Goal: Task Accomplishment & Management: Manage account settings

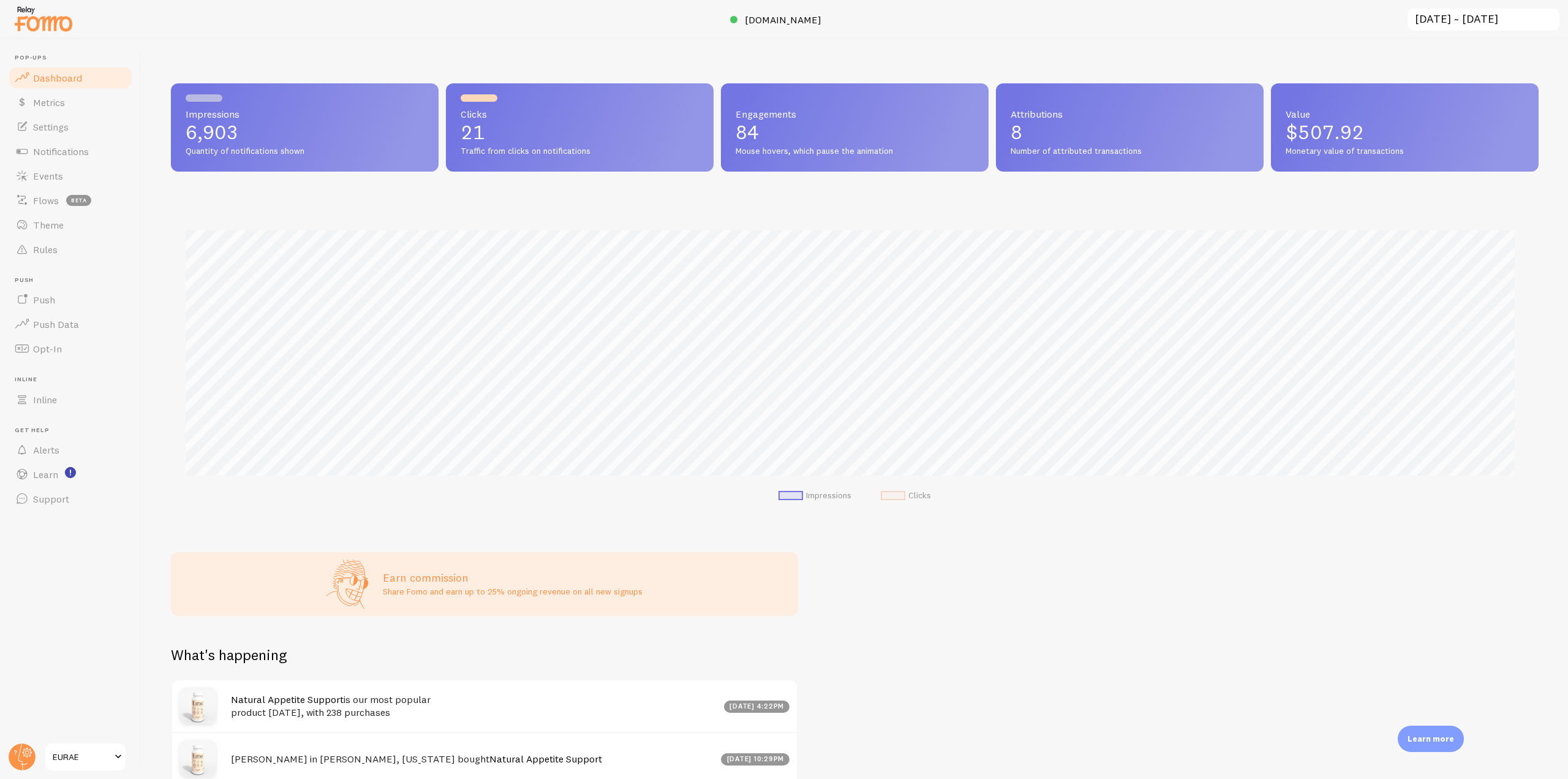
scroll to position [322, 1358]
click at [9, 753] on icon at bounding box center [22, 756] width 29 height 29
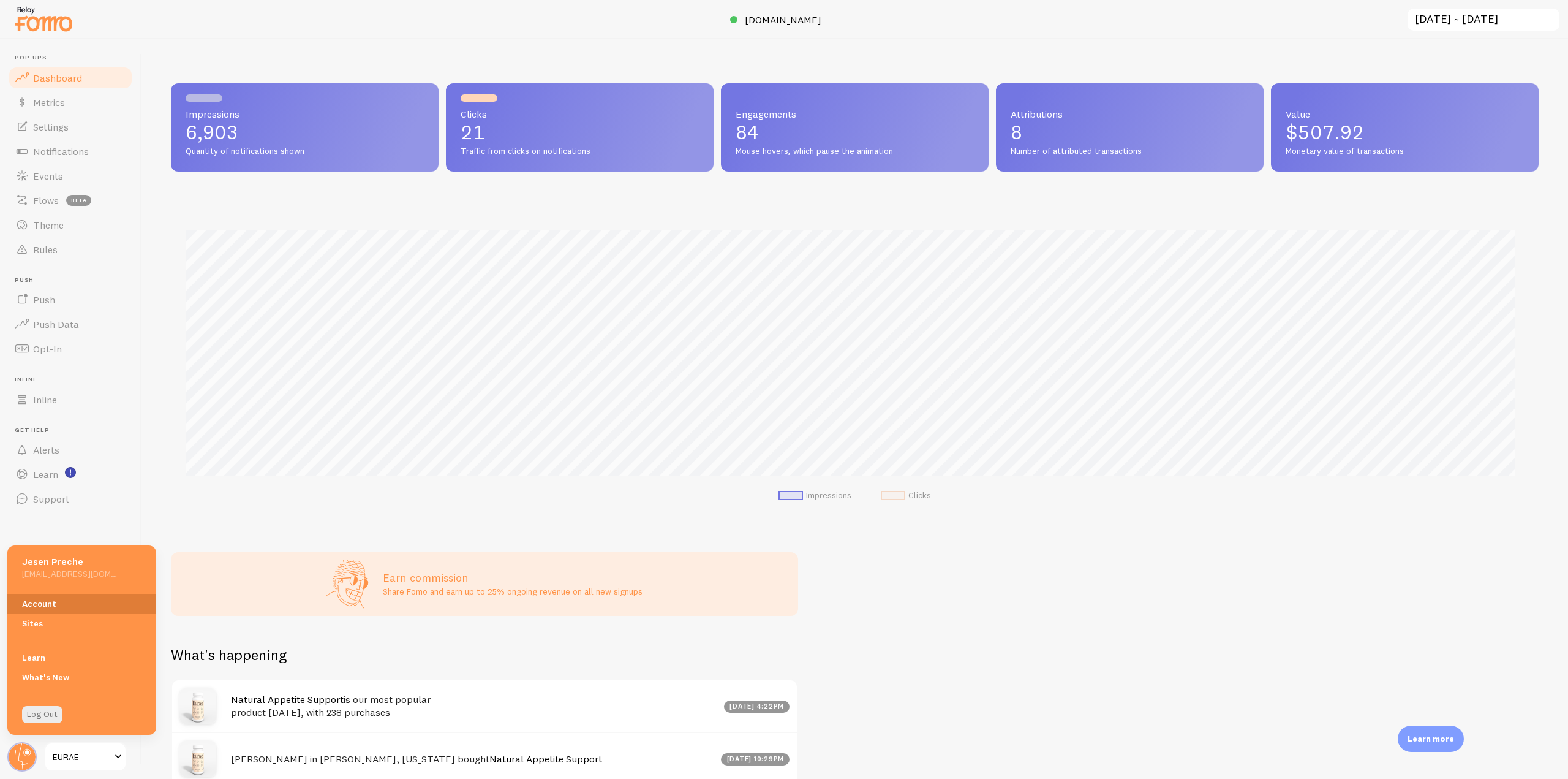
click at [55, 606] on link "Account" at bounding box center [82, 603] width 149 height 20
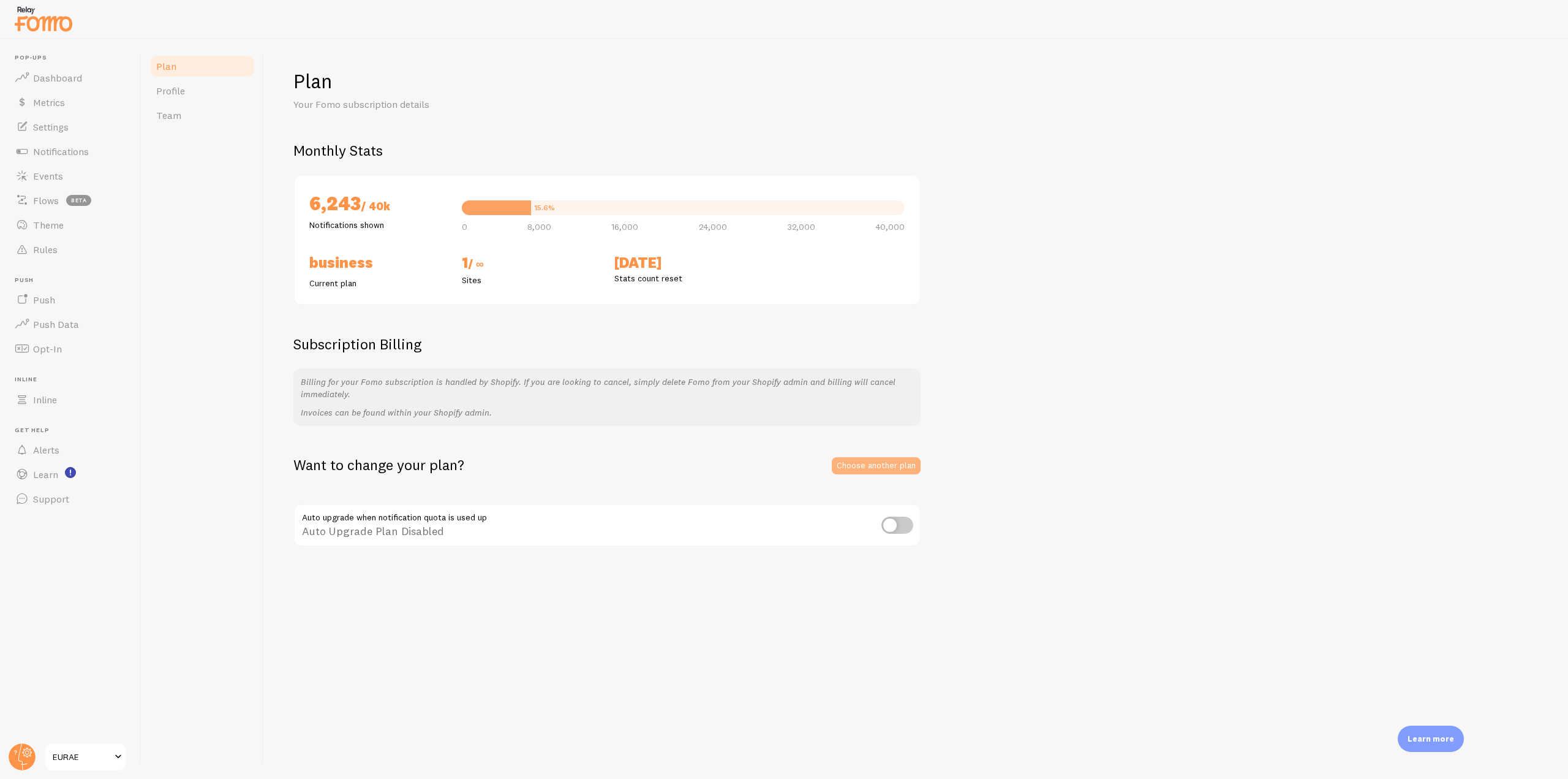
click at [864, 461] on link "Choose another plan" at bounding box center [876, 465] width 89 height 17
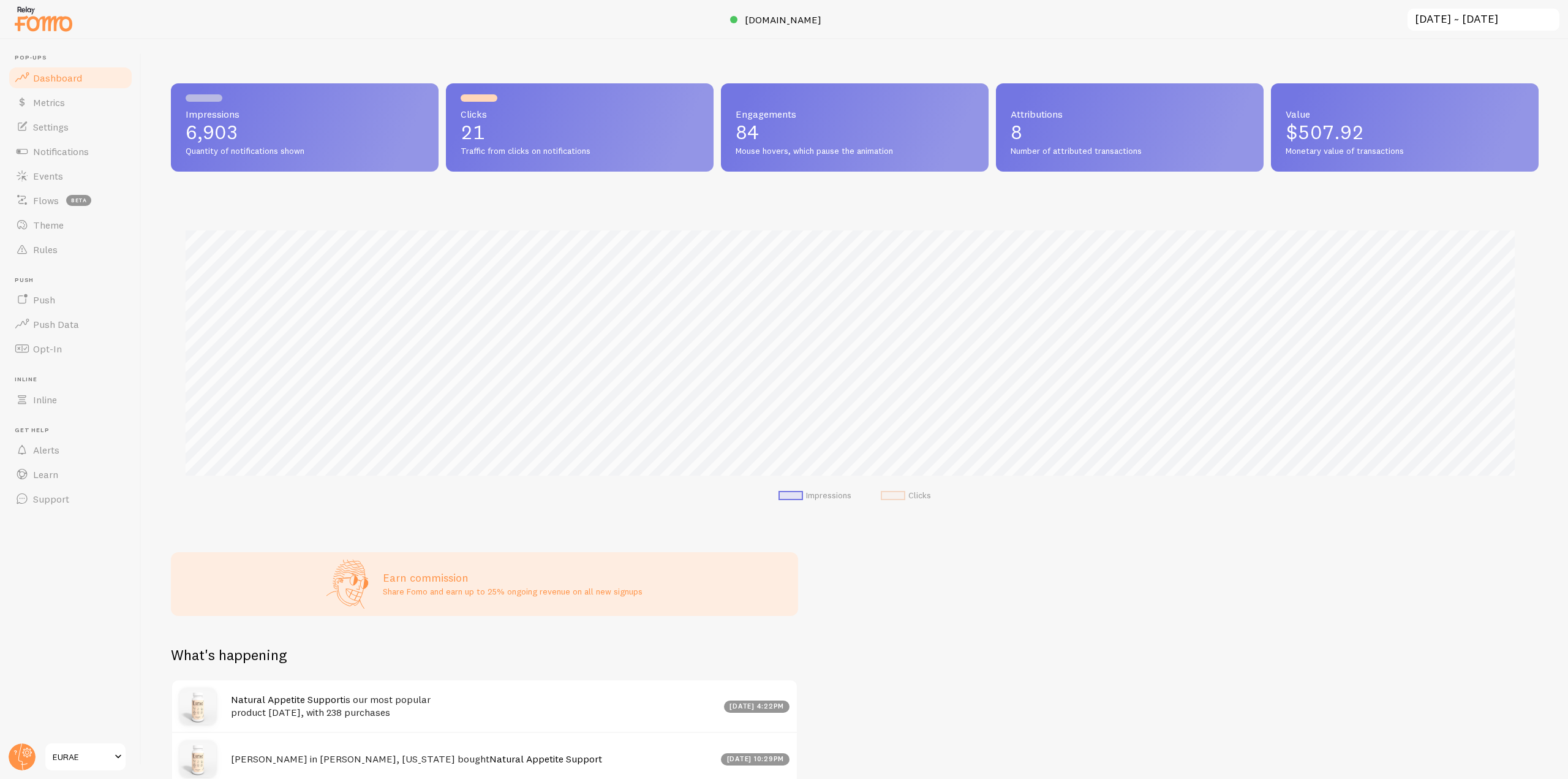
scroll to position [612423, 611031]
click at [26, 760] on circle at bounding box center [22, 757] width 27 height 27
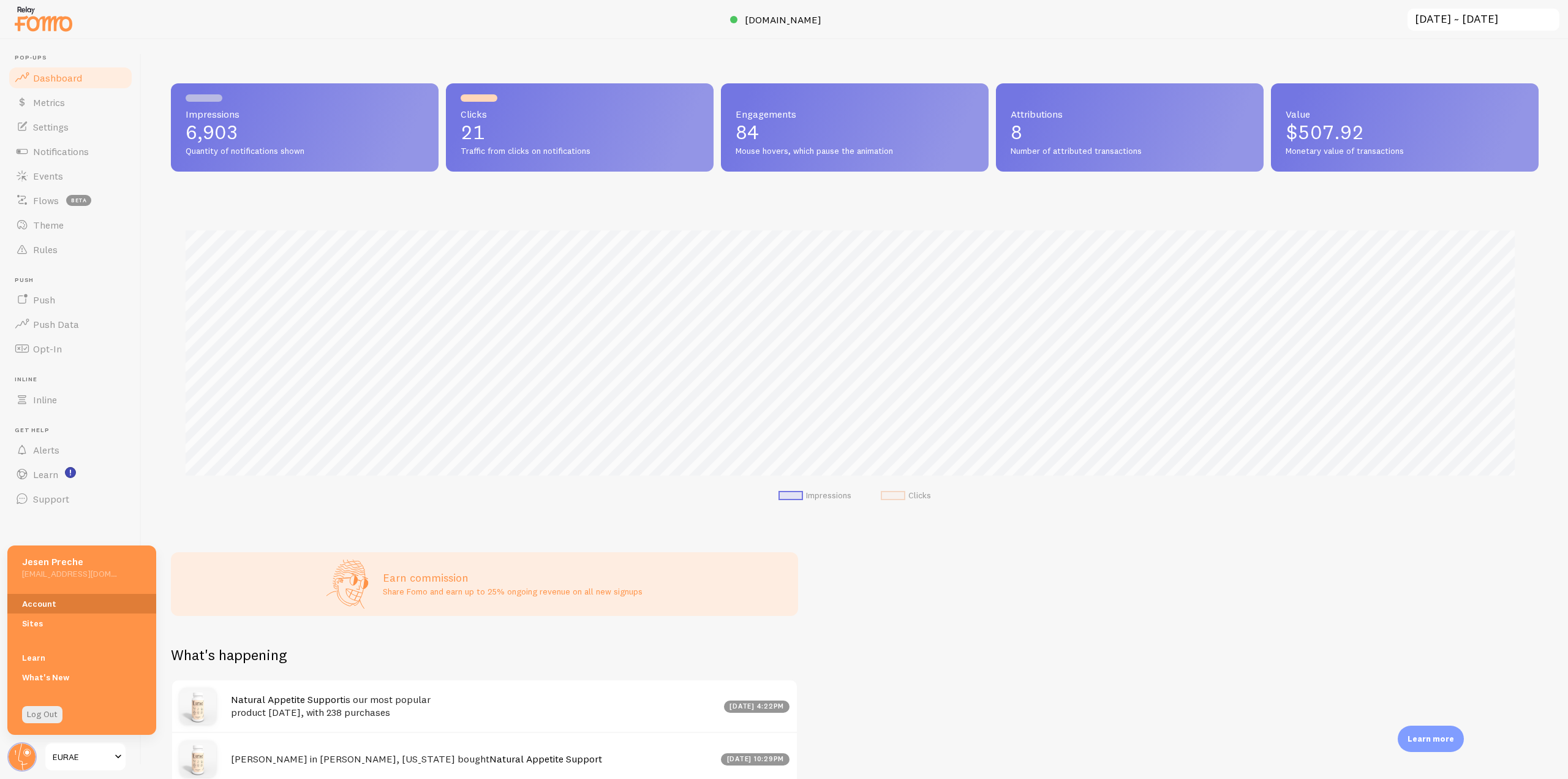
click at [43, 601] on link "Account" at bounding box center [82, 603] width 149 height 20
